Goal: Task Accomplishment & Management: Use online tool/utility

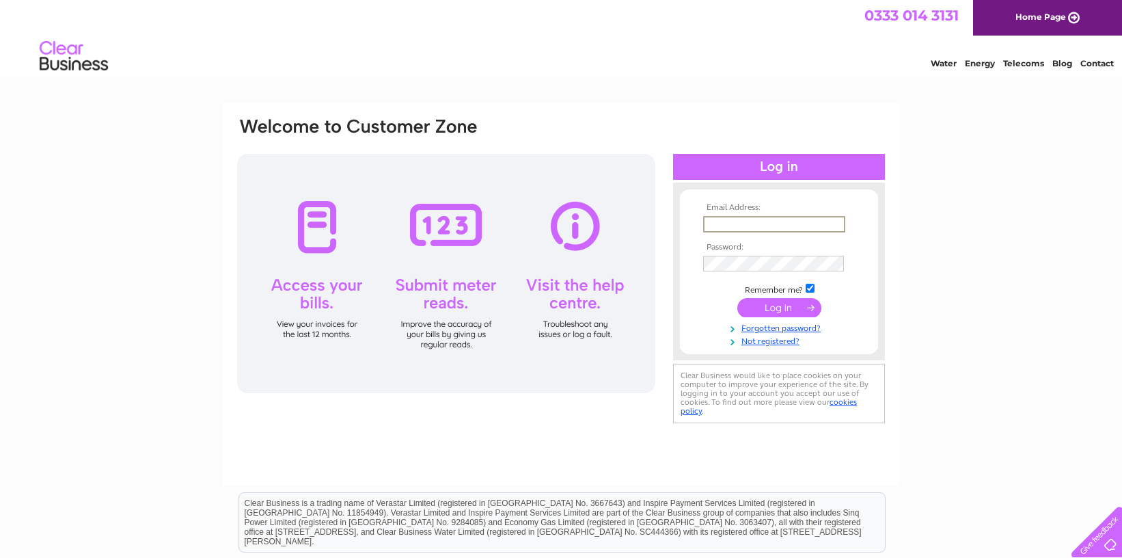
type input "info@isle-mull-self-catering.co.uk"
click at [791, 306] on input "submit" at bounding box center [779, 307] width 84 height 19
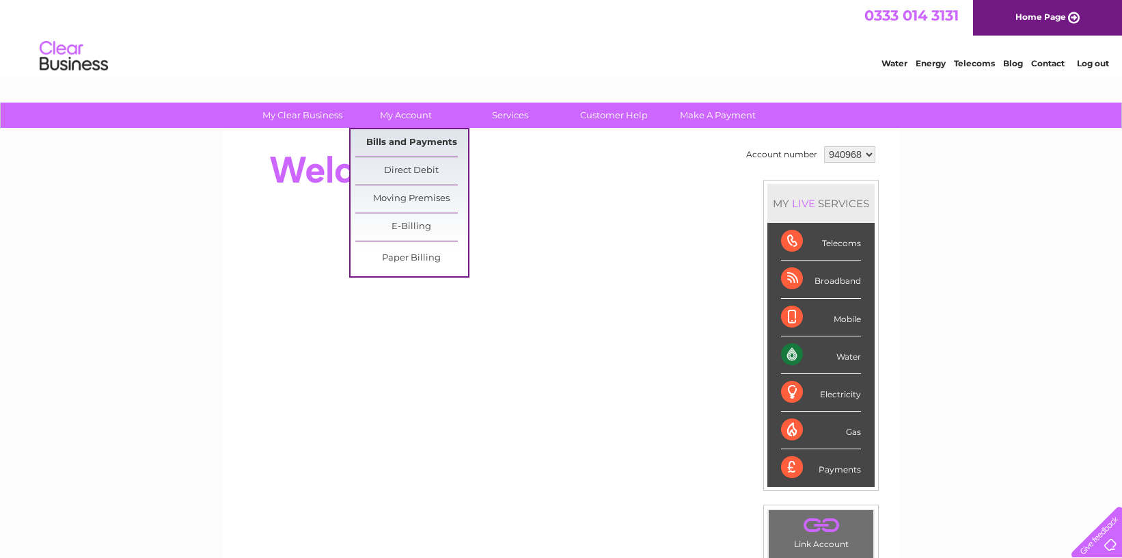
click at [420, 148] on link "Bills and Payments" at bounding box center [411, 142] width 113 height 27
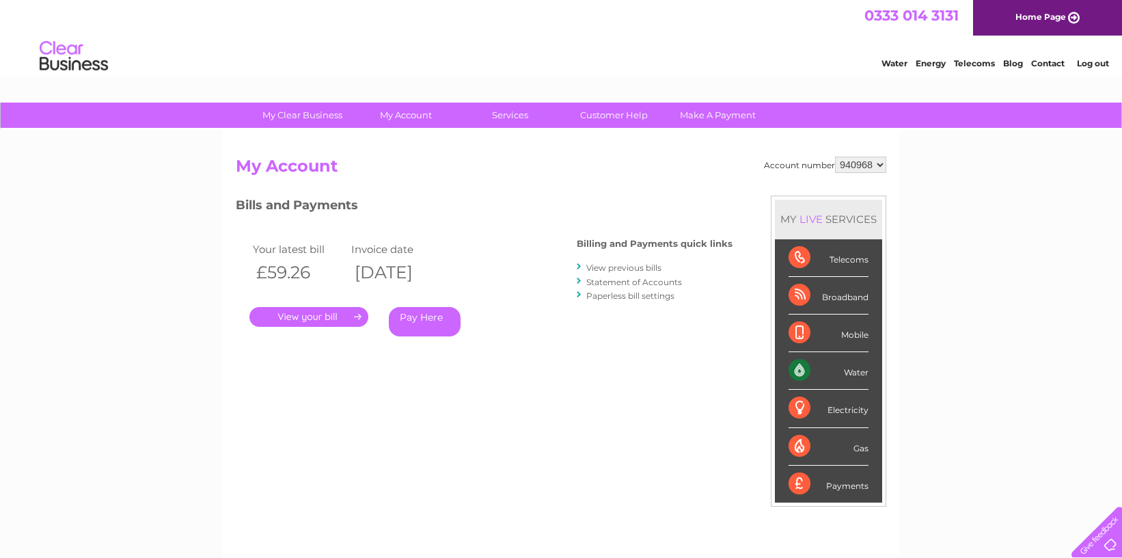
click at [315, 311] on link "." at bounding box center [308, 317] width 119 height 20
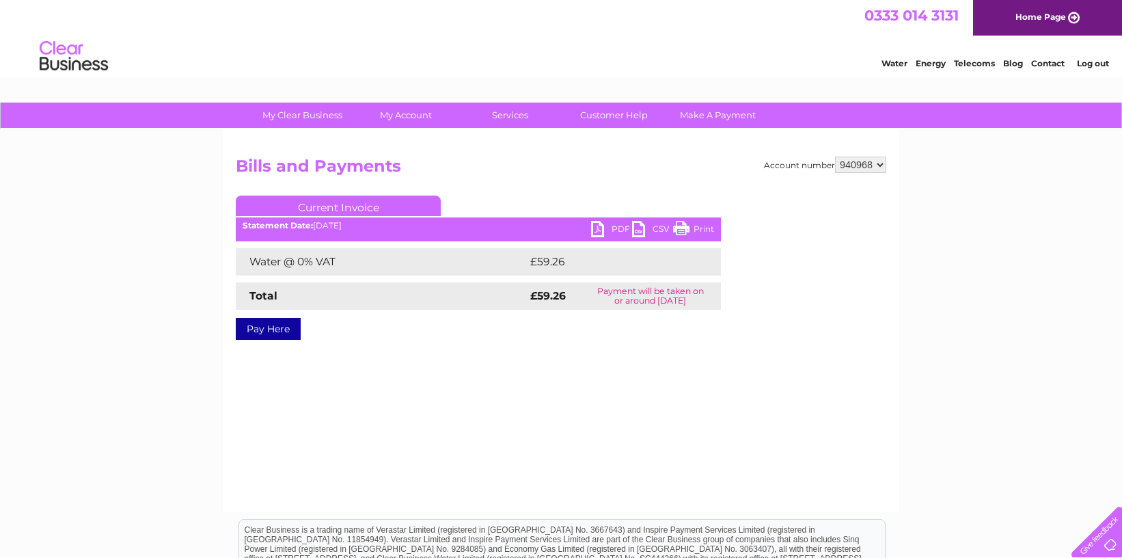
click at [621, 226] on link "PDF" at bounding box center [611, 231] width 41 height 20
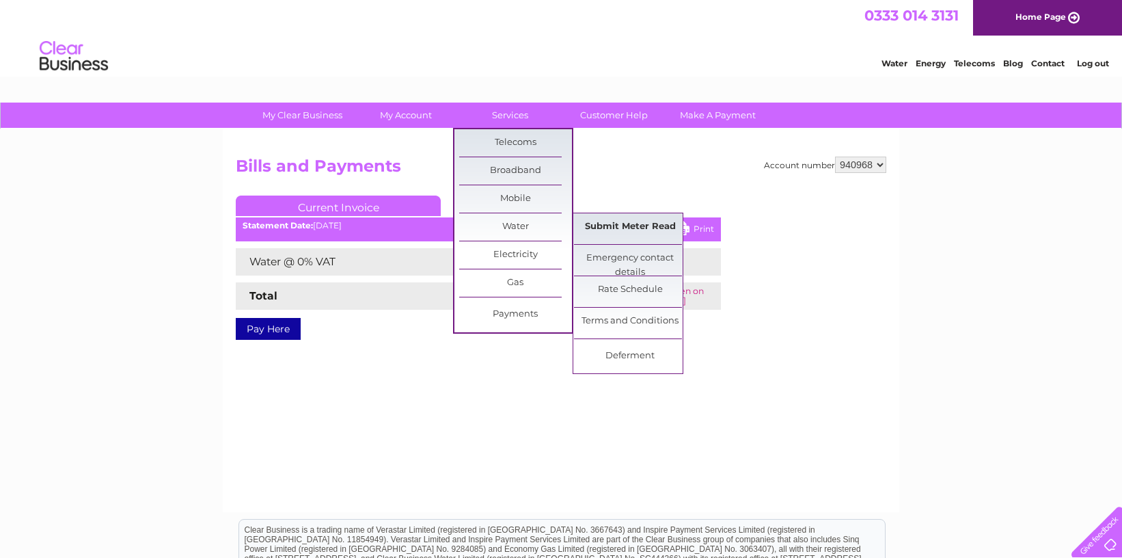
click at [619, 232] on link "Submit Meter Read" at bounding box center [630, 226] width 113 height 27
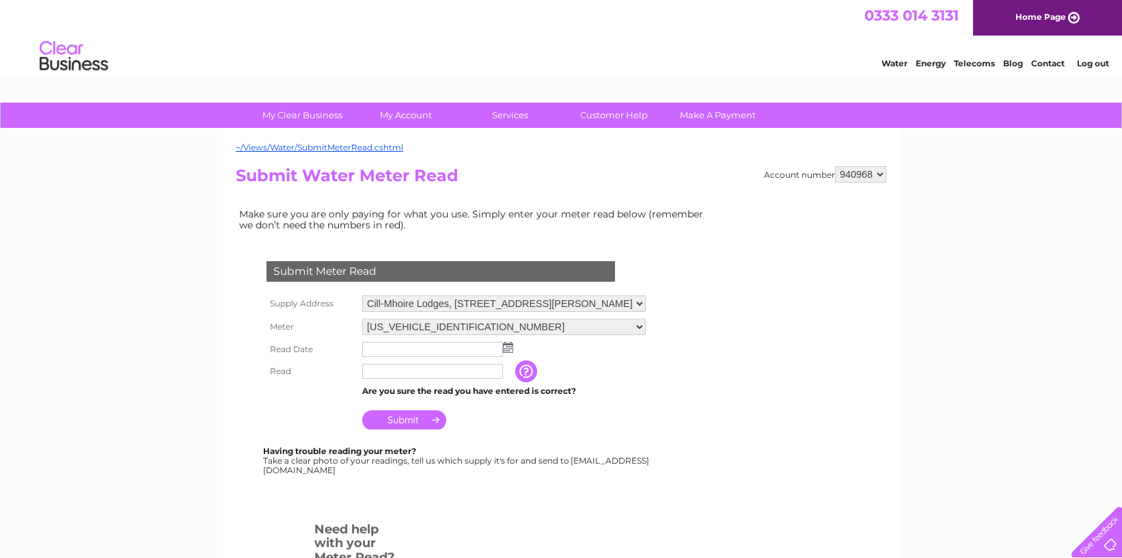
click at [409, 351] on input "text" at bounding box center [432, 349] width 141 height 15
click at [414, 344] on input "text" at bounding box center [433, 350] width 142 height 16
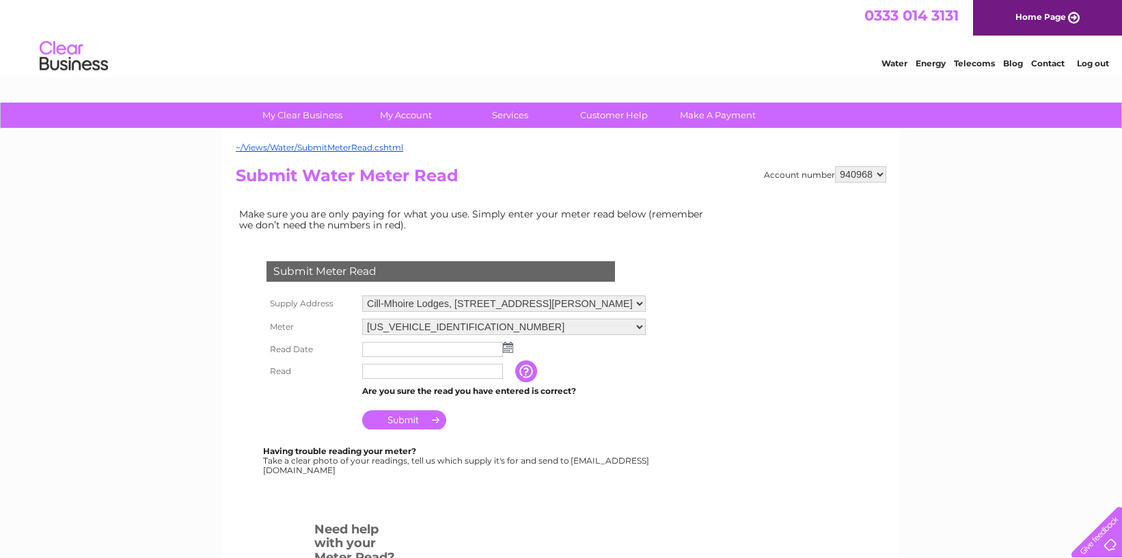
click at [511, 342] on img at bounding box center [508, 347] width 10 height 11
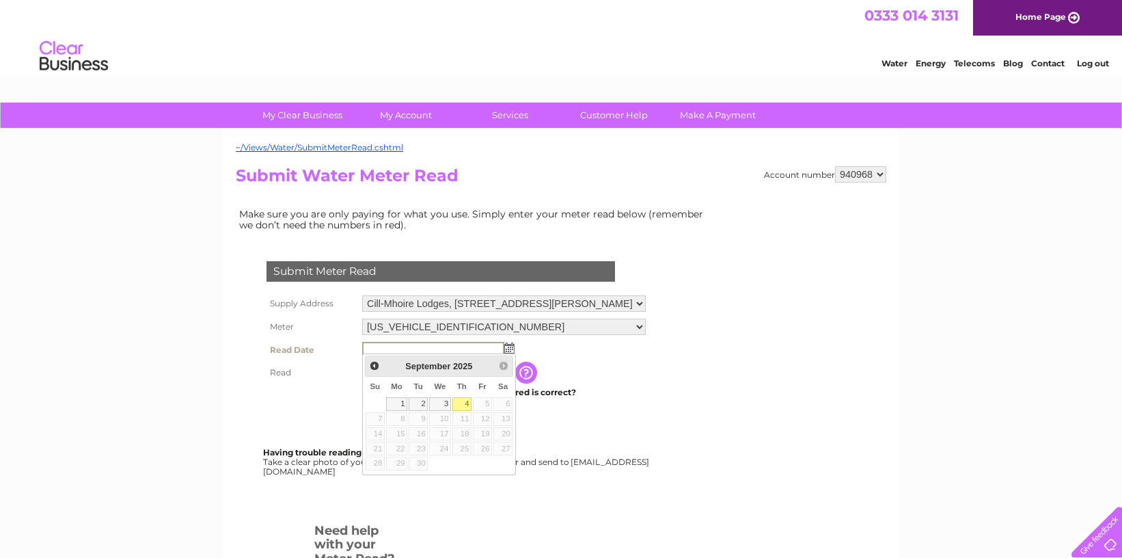
click at [462, 400] on link "4" at bounding box center [461, 404] width 19 height 14
type input "2025/09/04"
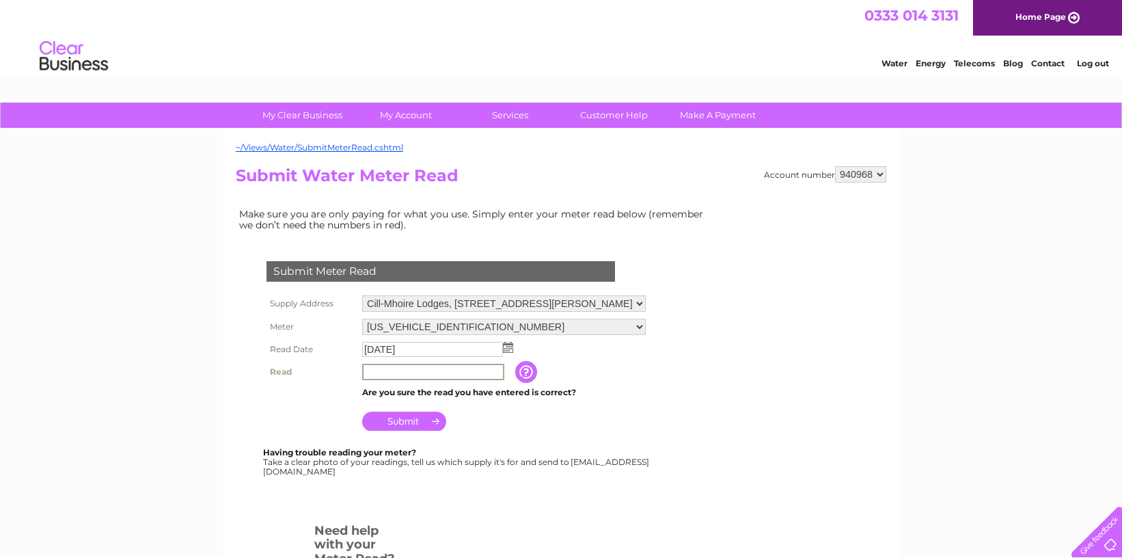
click at [411, 372] on input "text" at bounding box center [433, 372] width 142 height 16
type input "5654"
click at [402, 416] on input "Submit" at bounding box center [404, 420] width 84 height 19
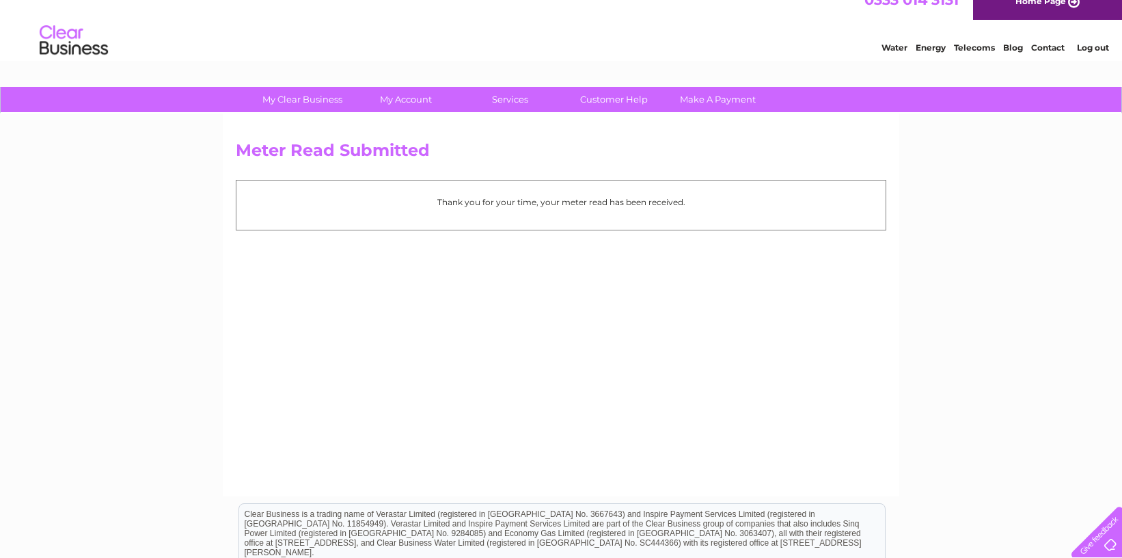
scroll to position [18, 0]
